Goal: Information Seeking & Learning: Learn about a topic

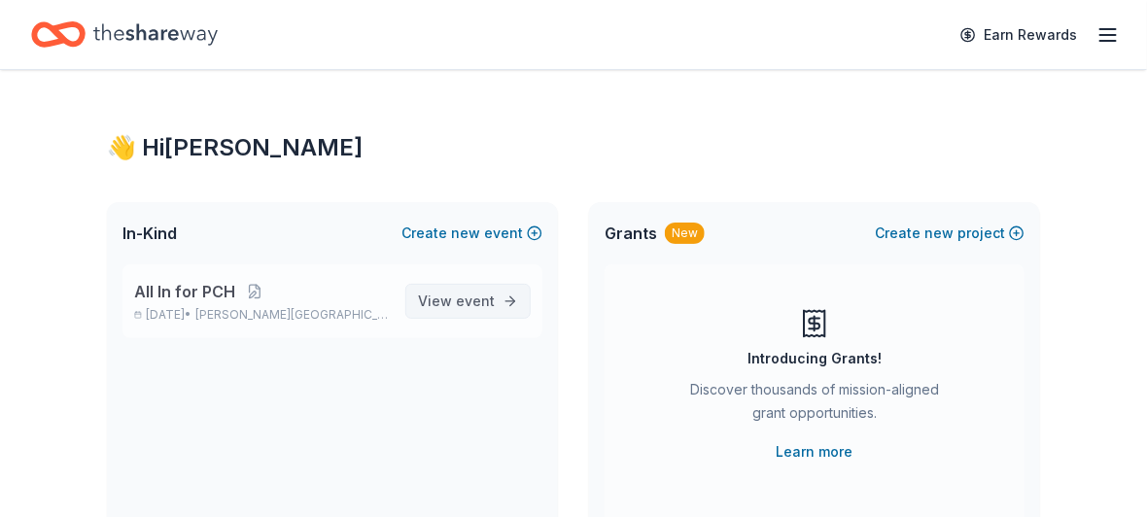
click at [491, 319] on link "View event" at bounding box center [467, 301] width 125 height 35
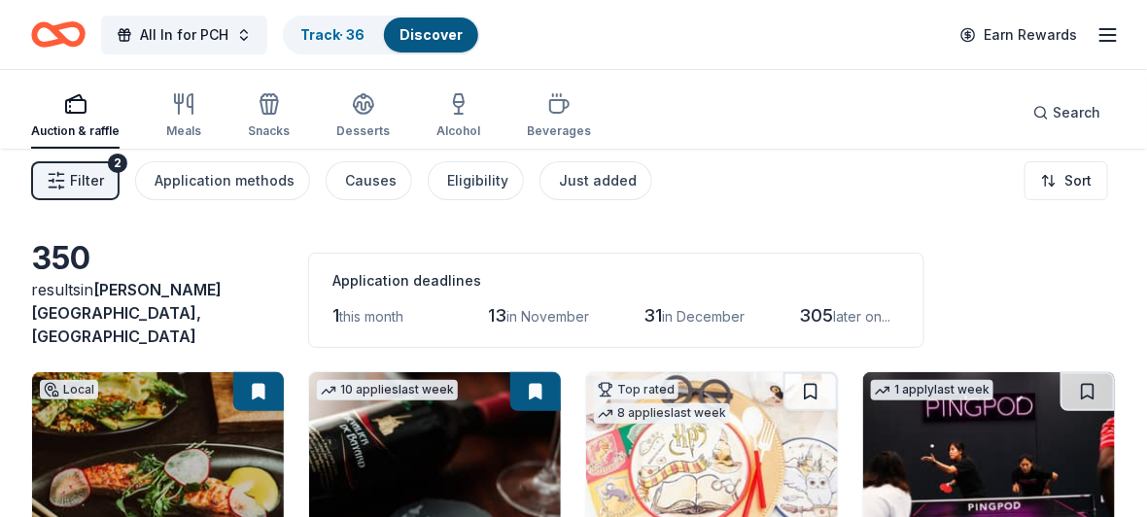
click at [463, 30] on link "Discover" at bounding box center [431, 34] width 63 height 17
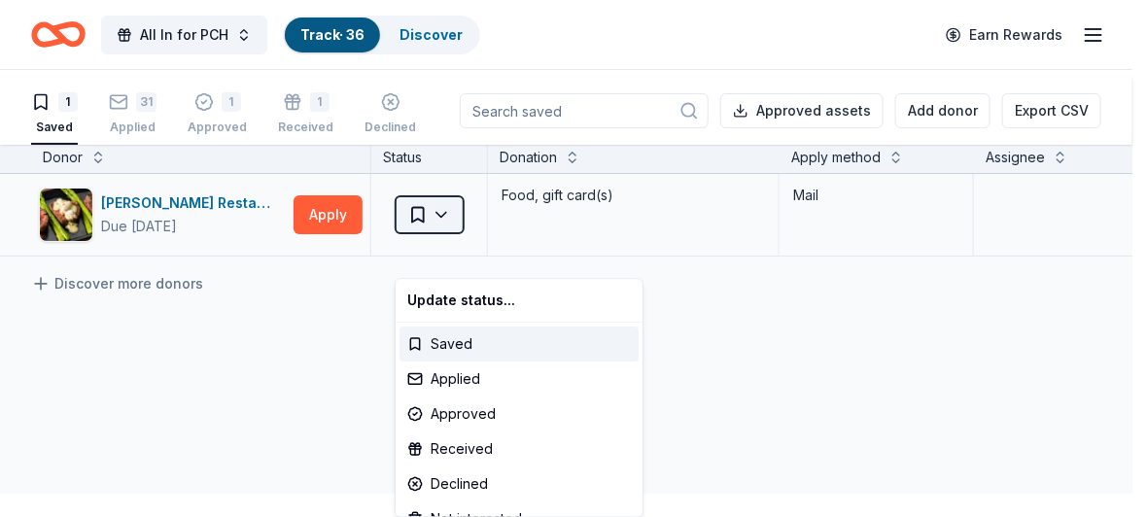
click at [462, 253] on html "All In for PCH Track · 36 Discover Earn Rewards 1 Saved 31 Applied 1 Approved 1…" at bounding box center [573, 258] width 1147 height 517
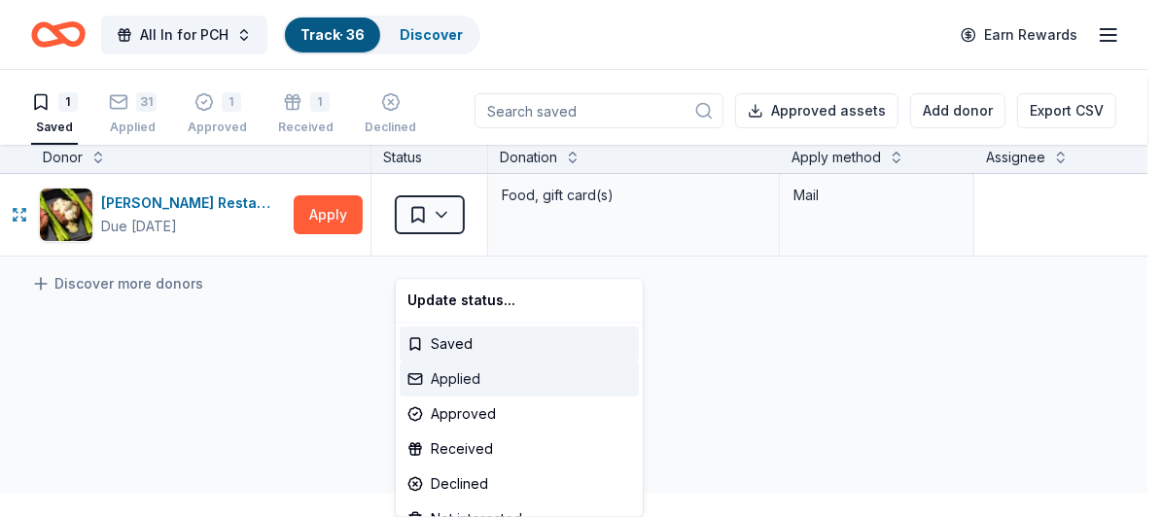
click at [477, 397] on div "Applied" at bounding box center [519, 379] width 239 height 35
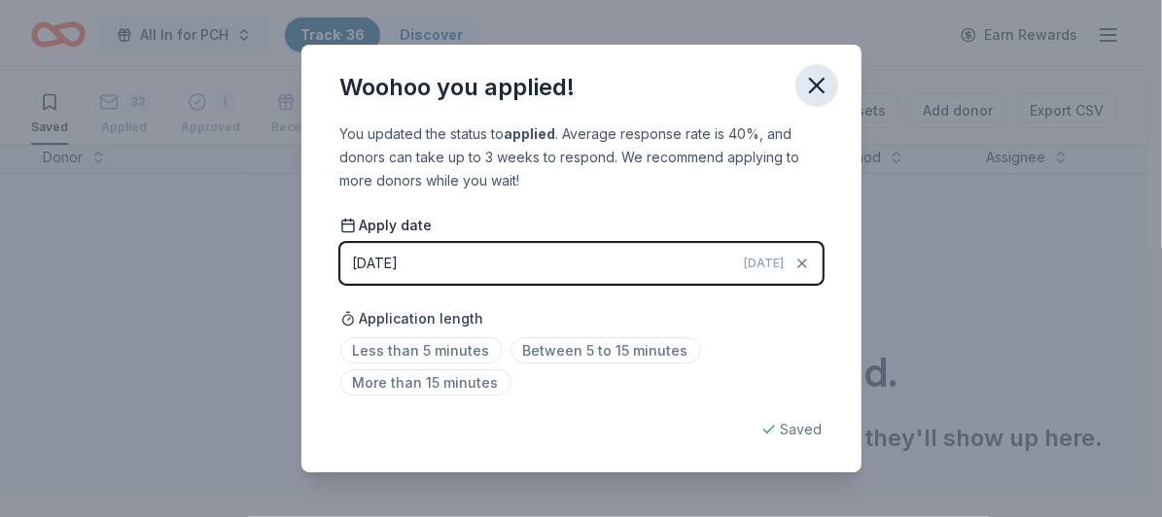
click at [823, 92] on icon "button" at bounding box center [817, 86] width 14 height 14
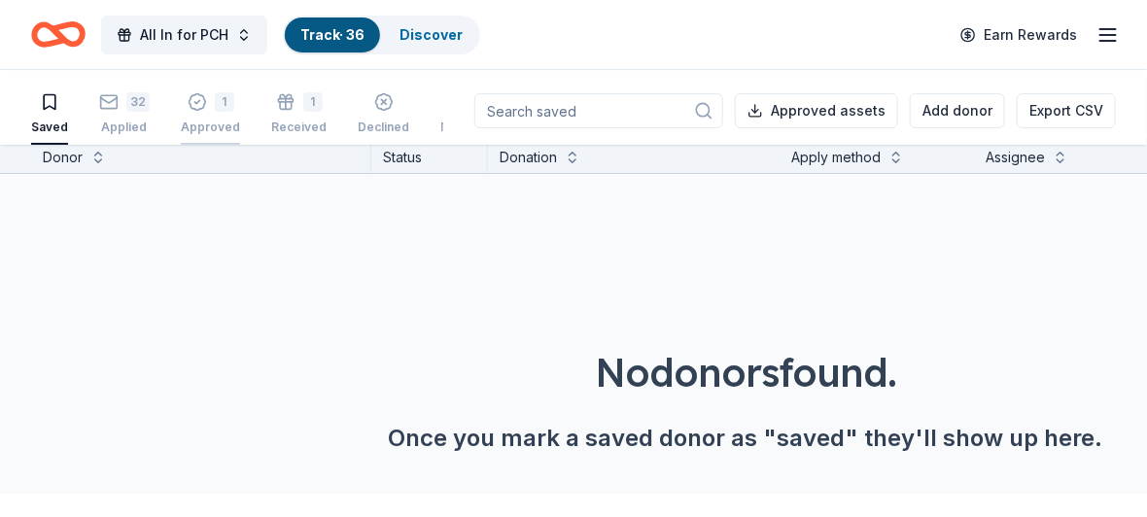
click at [240, 129] on div "1 Approved" at bounding box center [210, 113] width 59 height 43
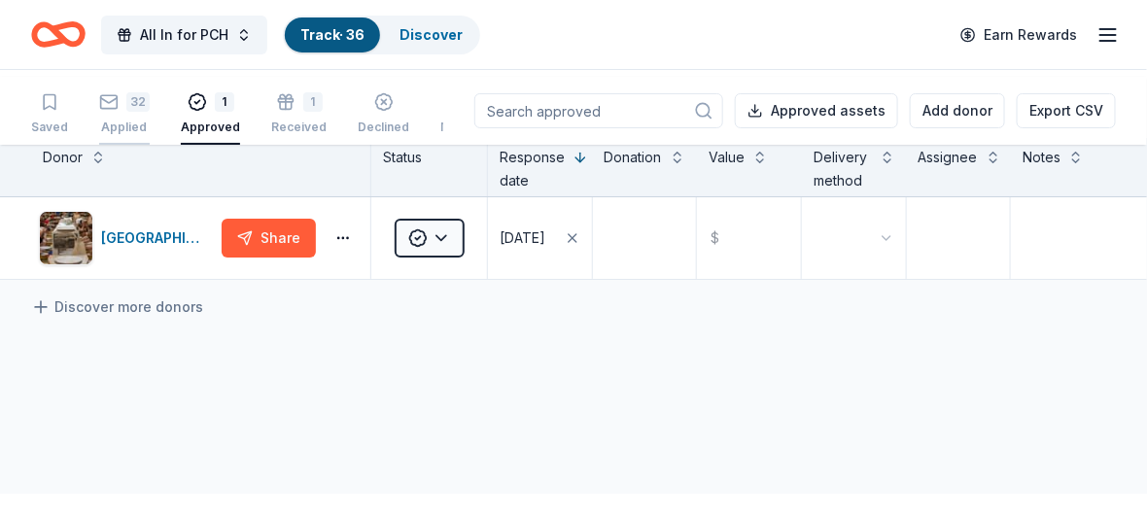
click at [150, 124] on div "Applied" at bounding box center [124, 117] width 51 height 16
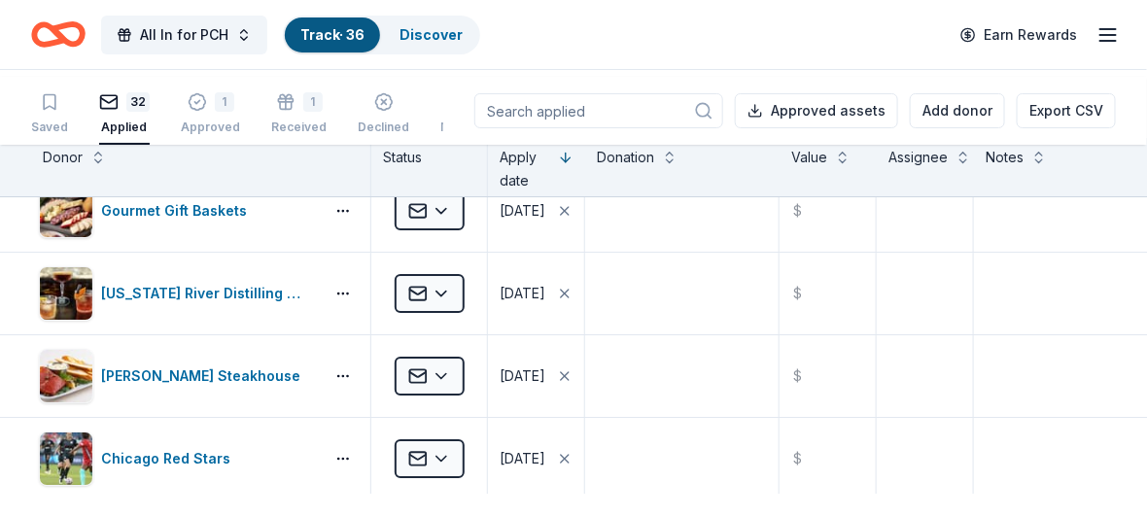
scroll to position [1750, 0]
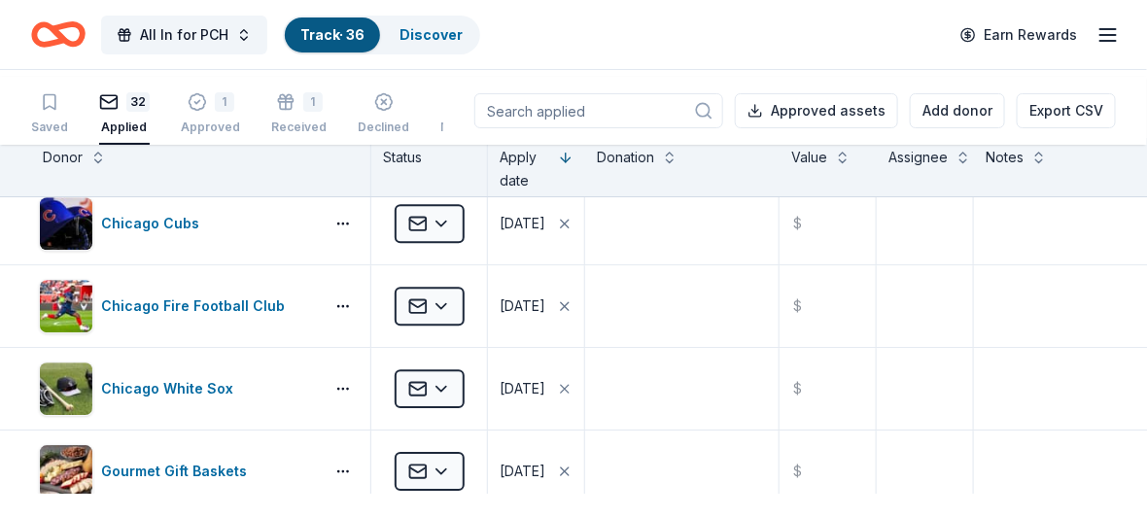
click at [474, 111] on input at bounding box center [598, 110] width 249 height 35
type input "PRP"
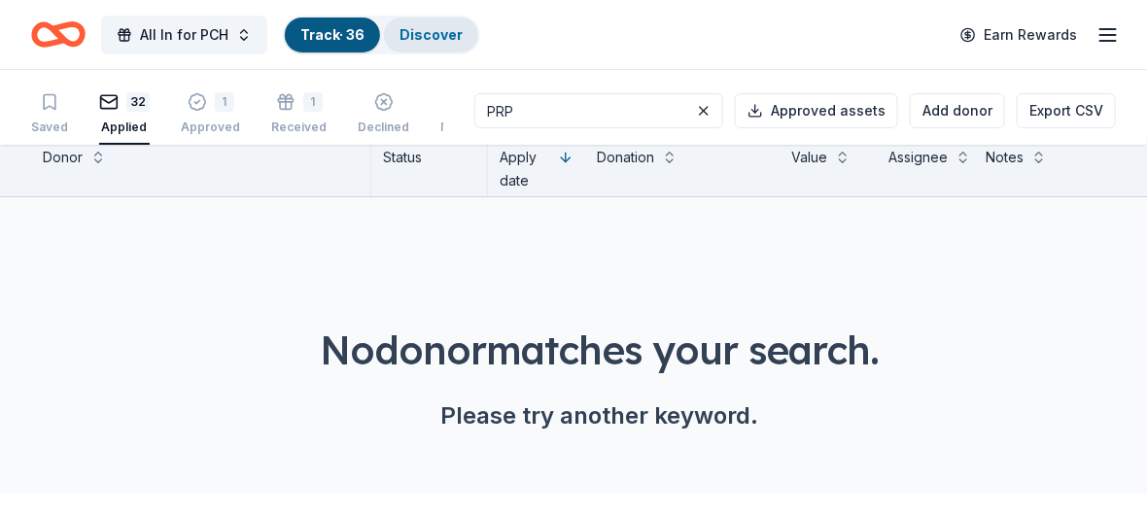
click at [463, 43] on link "Discover" at bounding box center [431, 34] width 63 height 17
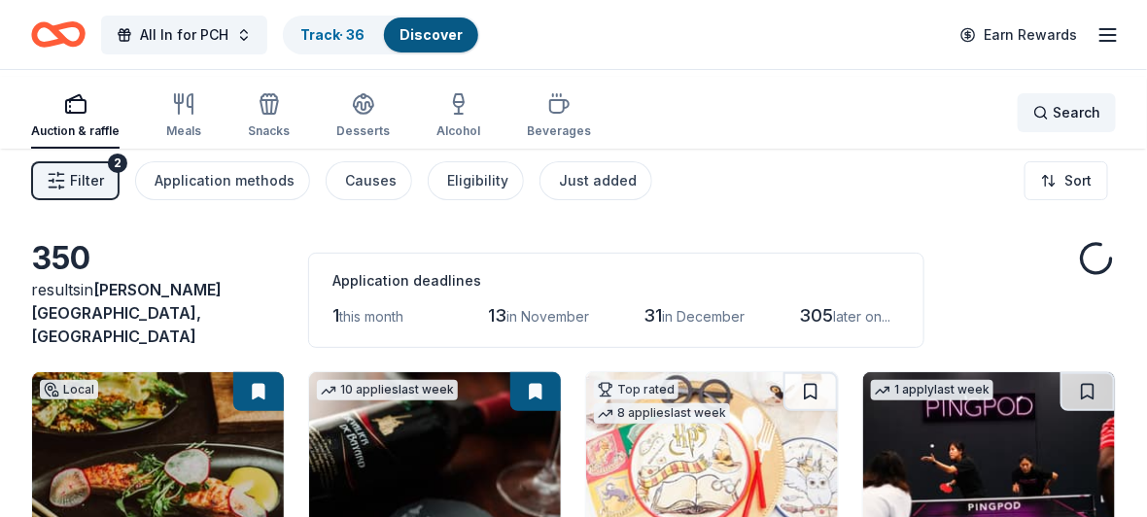
click at [1053, 114] on span "Search" at bounding box center [1077, 112] width 48 height 23
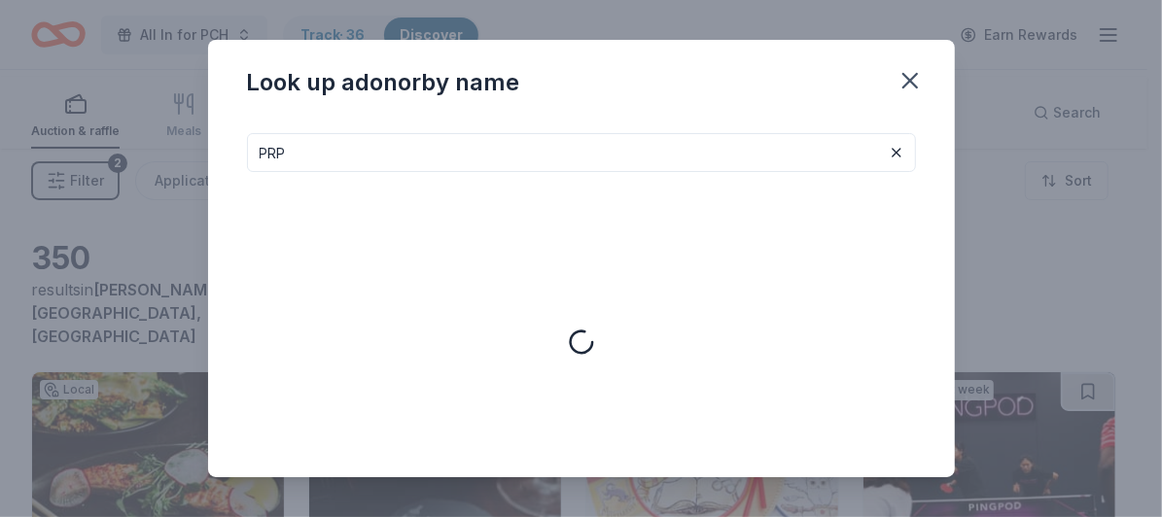
type input "PRP"
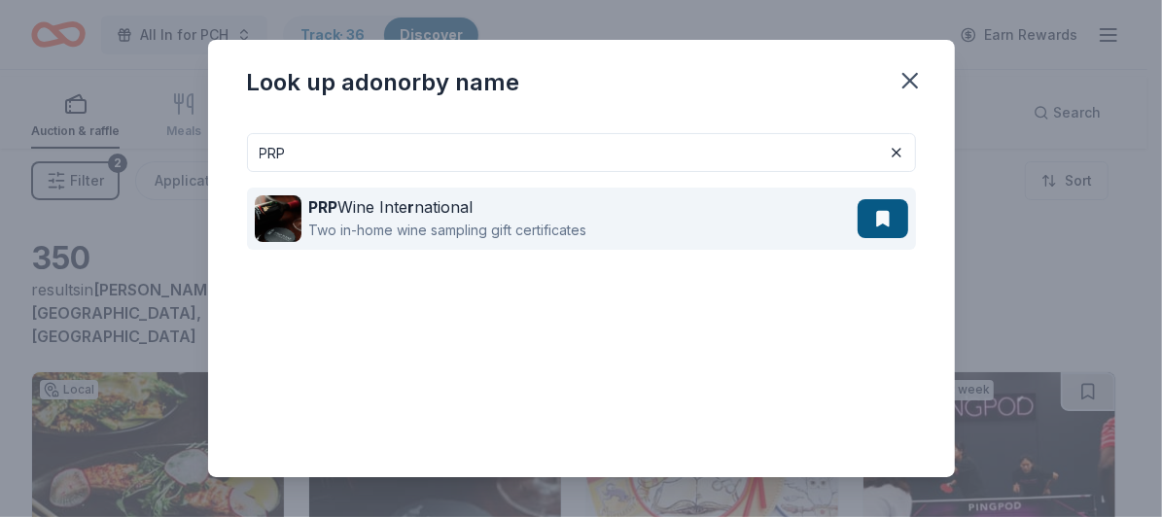
click at [908, 238] on button at bounding box center [882, 218] width 51 height 39
click at [546, 242] on div "Two in-home wine sampling gift certificates" at bounding box center [448, 230] width 278 height 23
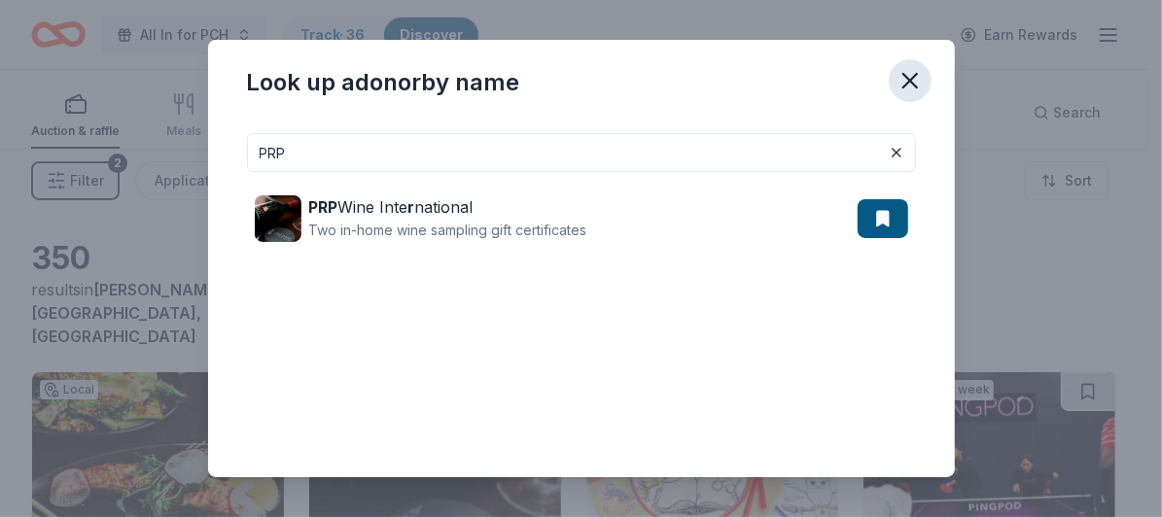
click at [924, 93] on icon "button" at bounding box center [909, 80] width 27 height 27
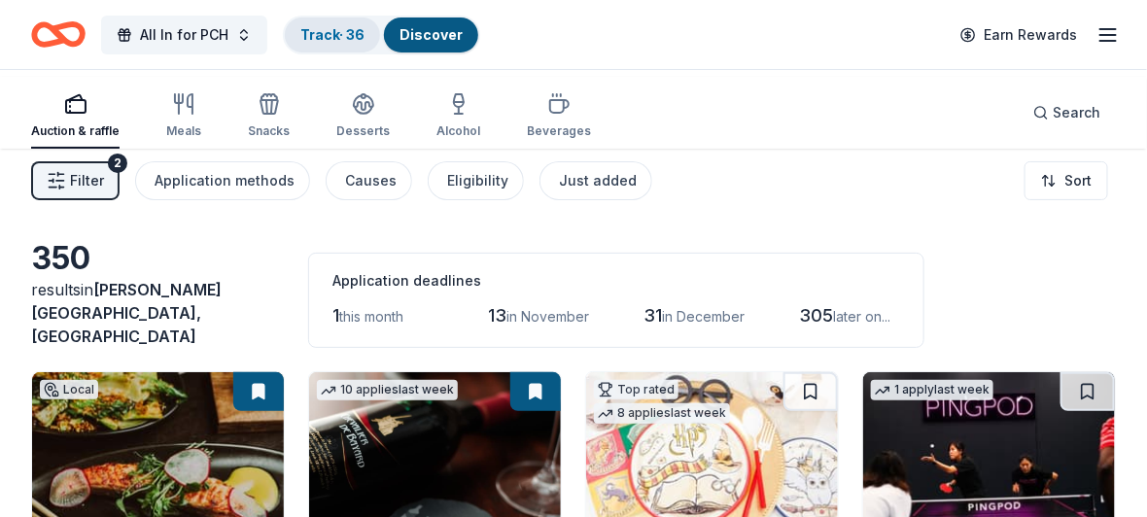
click at [365, 42] on link "Track · 36" at bounding box center [332, 34] width 64 height 17
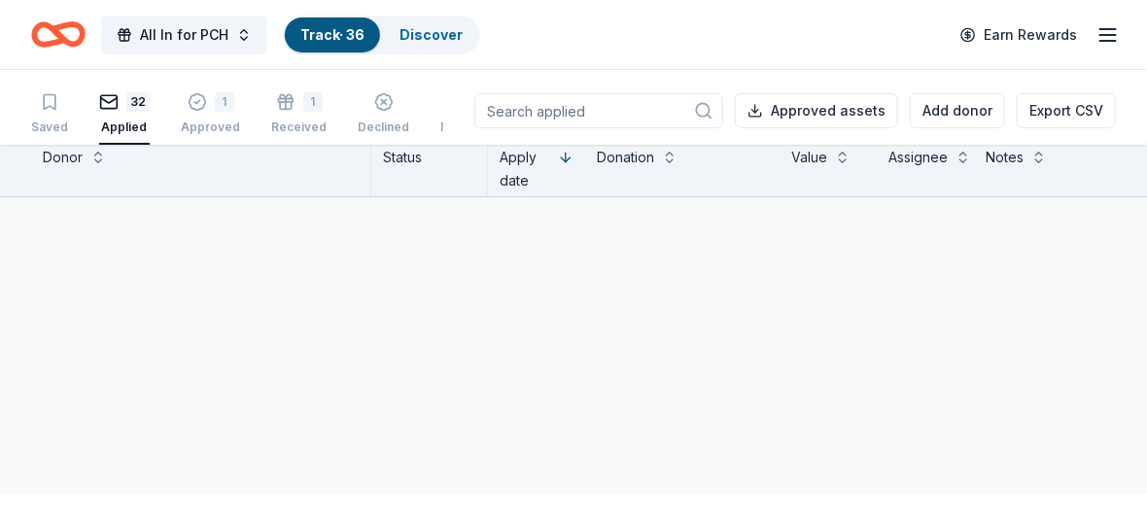
scroll to position [1, 0]
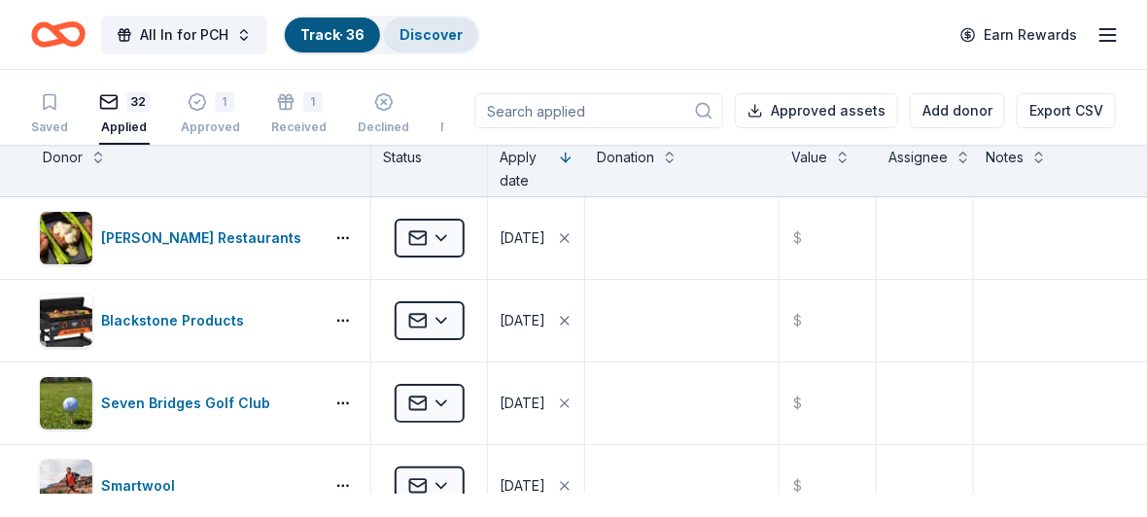
click at [463, 29] on link "Discover" at bounding box center [431, 34] width 63 height 17
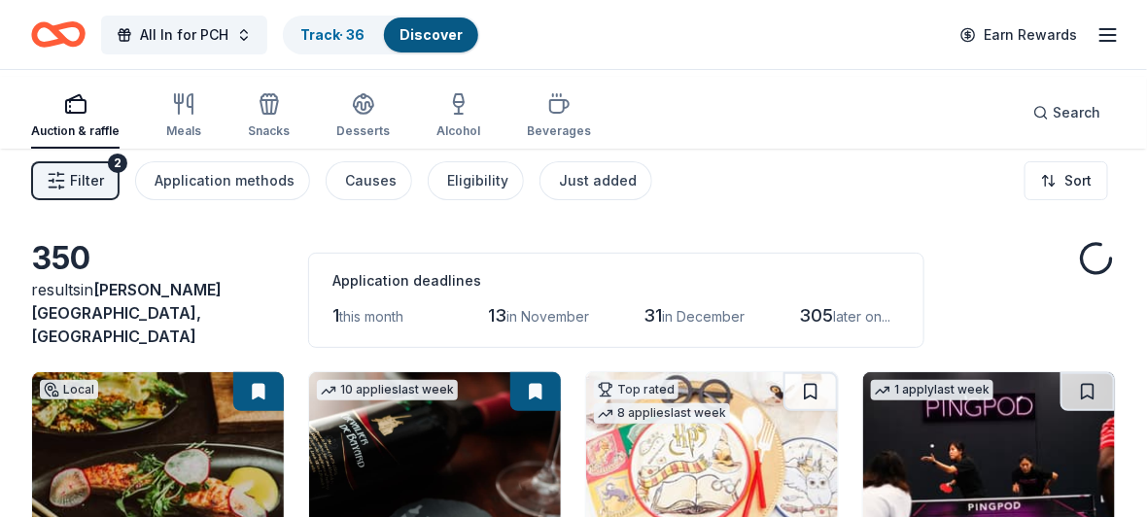
click at [104, 192] on span "Filter" at bounding box center [87, 180] width 34 height 23
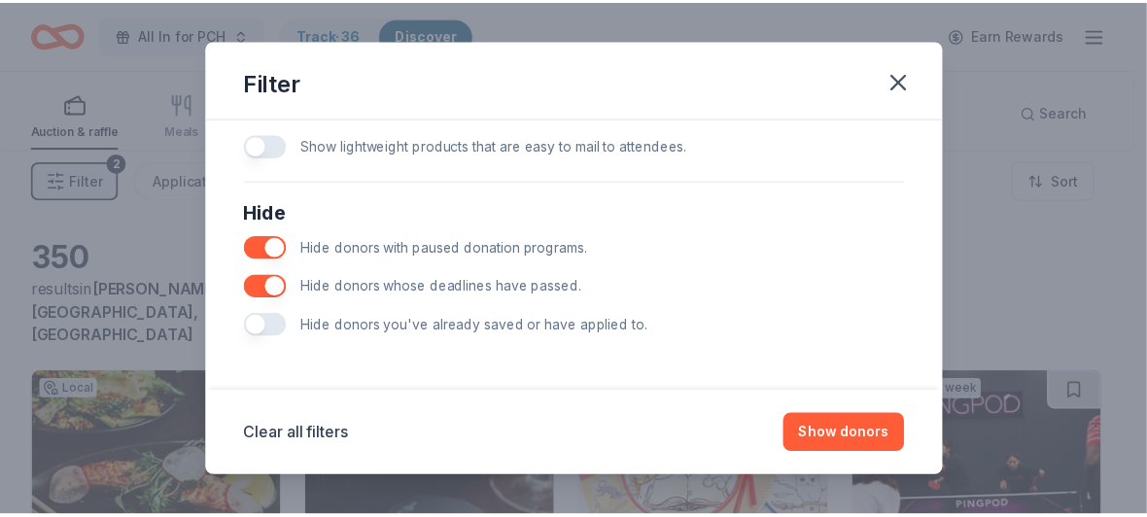
scroll to position [1372, 0]
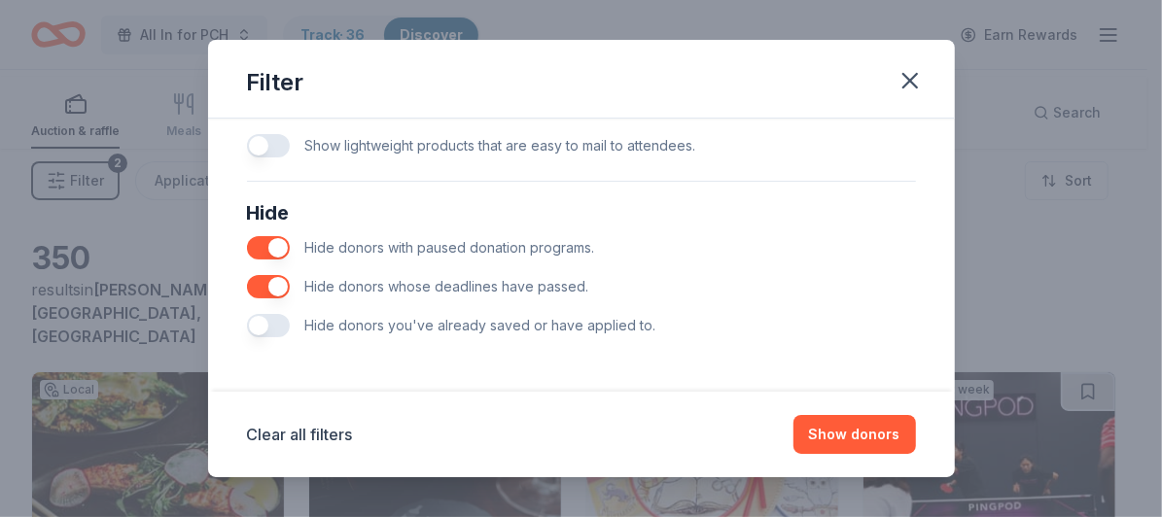
click at [247, 314] on button "button" at bounding box center [268, 325] width 43 height 23
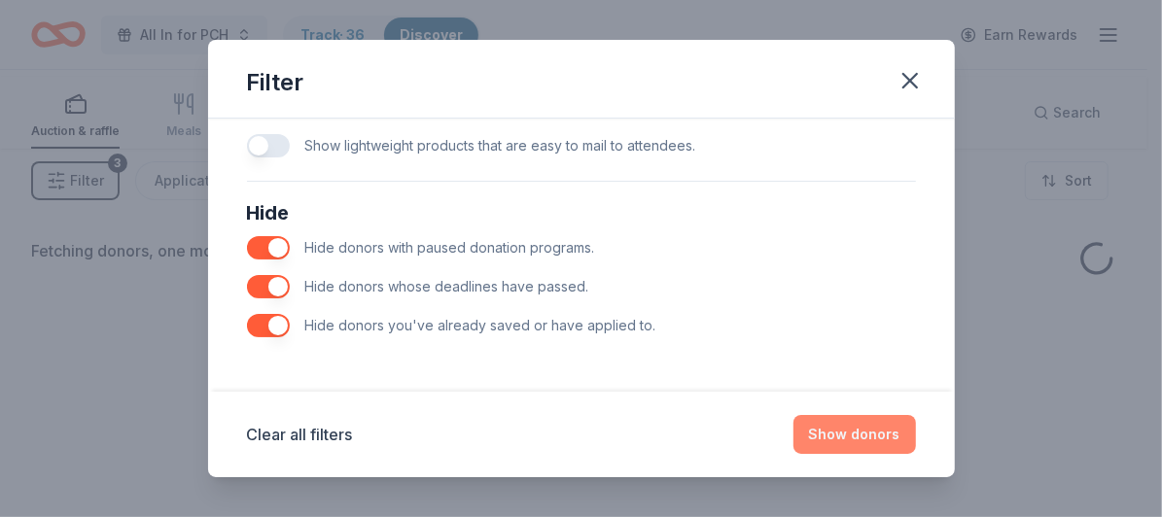
click at [916, 420] on button "Show donors" at bounding box center [854, 434] width 122 height 39
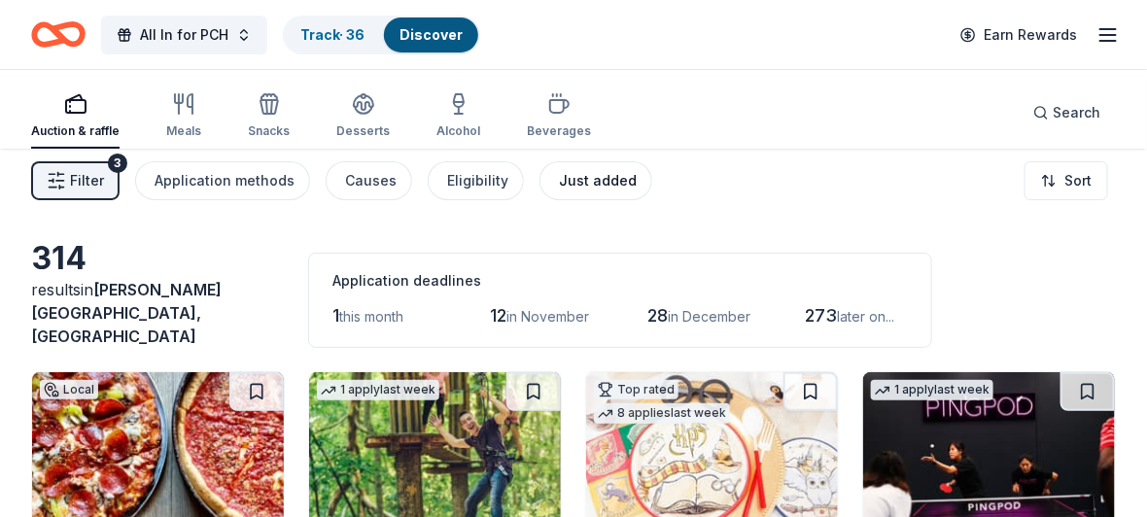
click at [637, 192] on div "Just added" at bounding box center [598, 180] width 78 height 23
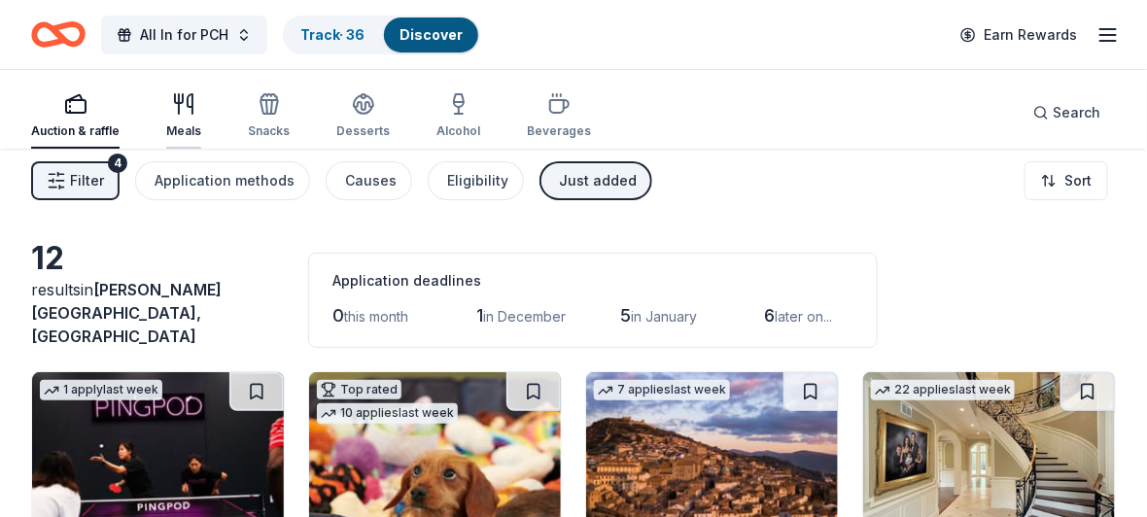
click at [201, 116] on div "button" at bounding box center [183, 103] width 35 height 23
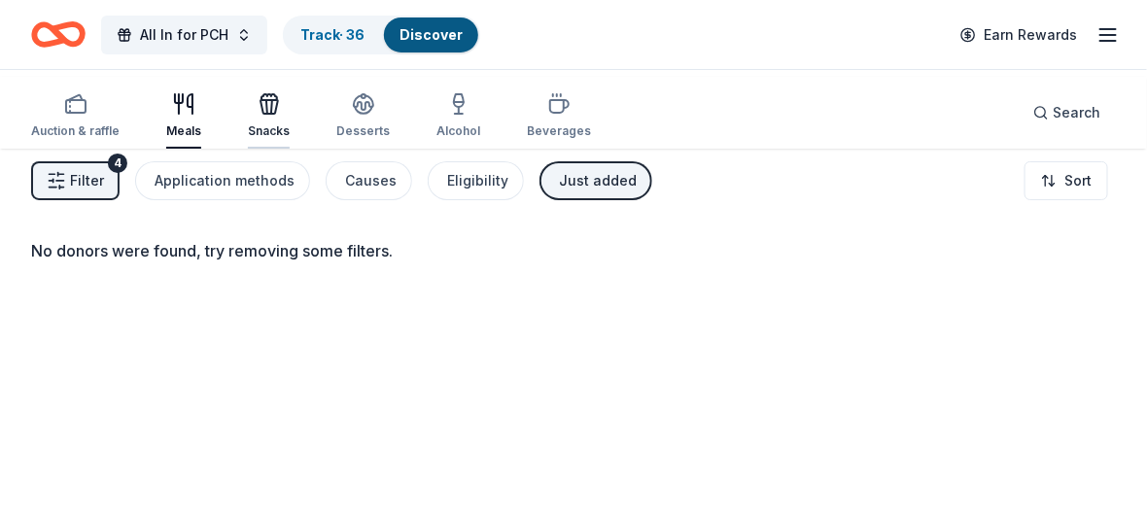
click at [290, 123] on div "Snacks" at bounding box center [269, 115] width 42 height 47
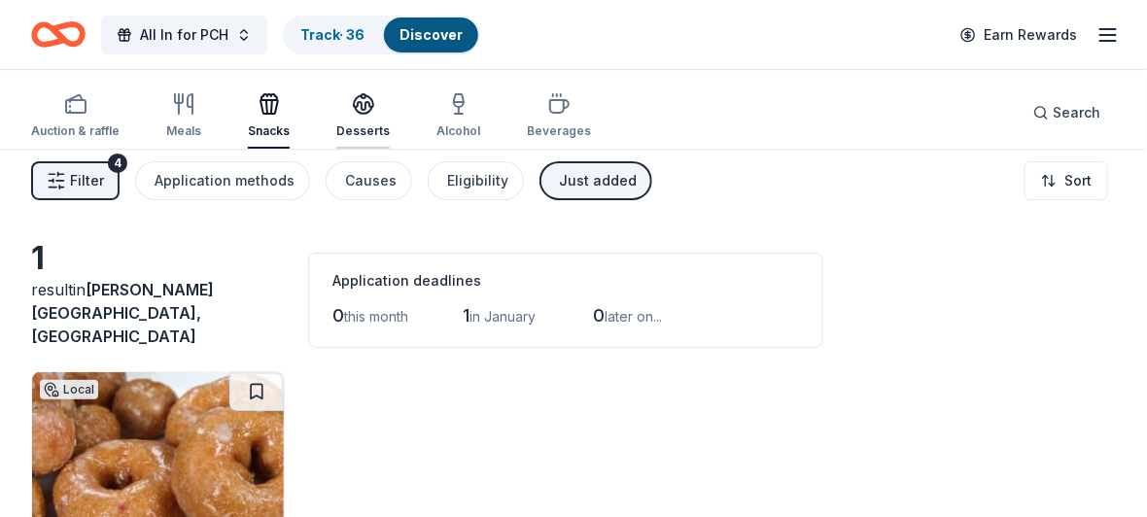
click at [390, 136] on div "Desserts" at bounding box center [362, 131] width 53 height 16
click at [480, 138] on div "Alcohol" at bounding box center [459, 131] width 44 height 16
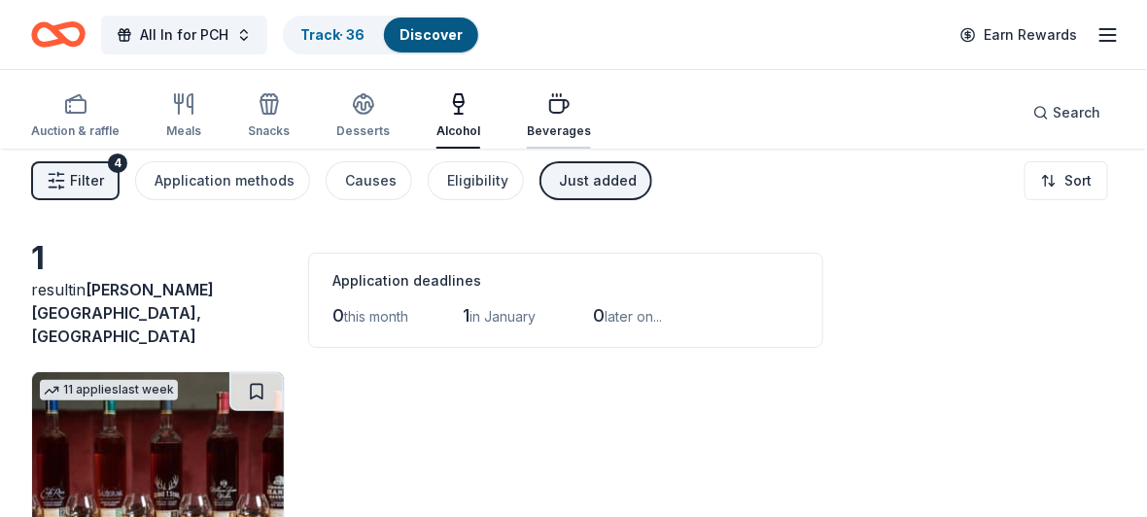
click at [591, 139] on div "Beverages" at bounding box center [559, 131] width 64 height 16
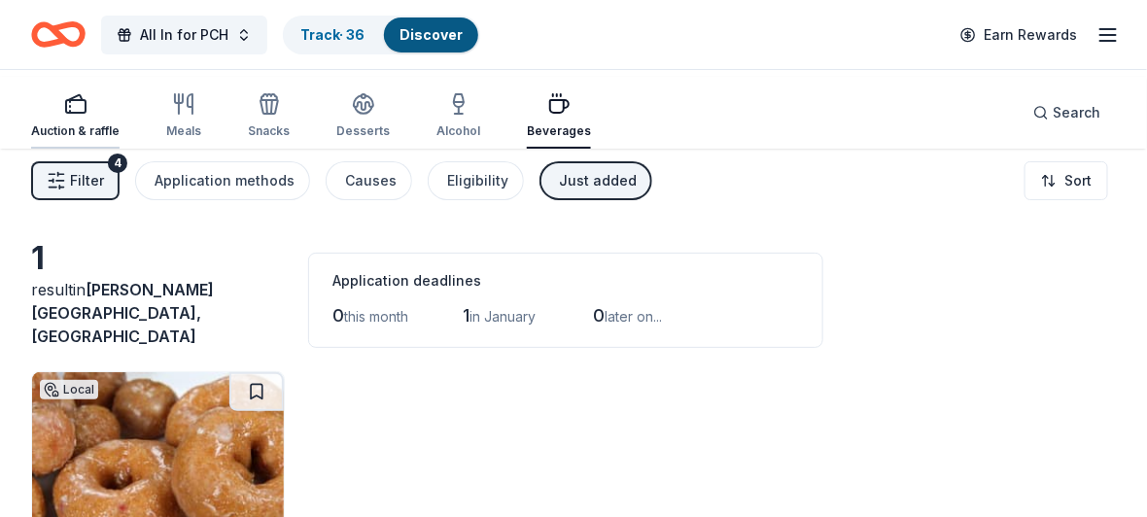
click at [120, 136] on div "Auction & raffle" at bounding box center [75, 131] width 88 height 16
